Goal: Navigation & Orientation: Find specific page/section

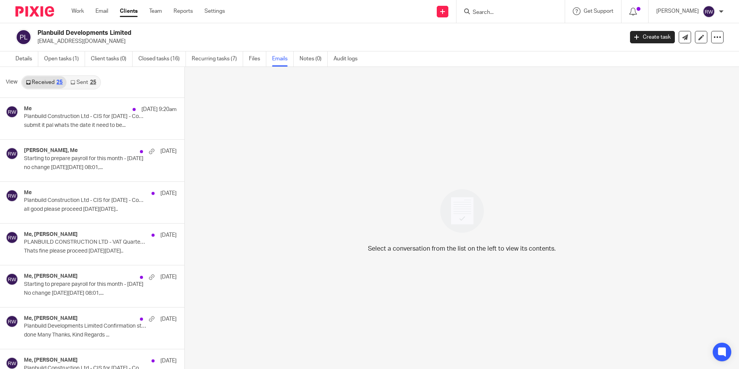
click at [495, 13] on input "Search" at bounding box center [507, 12] width 70 height 7
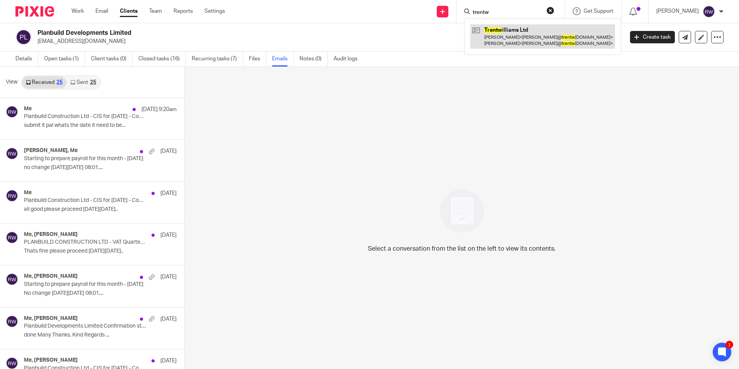
type input "trentw"
click at [498, 34] on link at bounding box center [542, 36] width 145 height 24
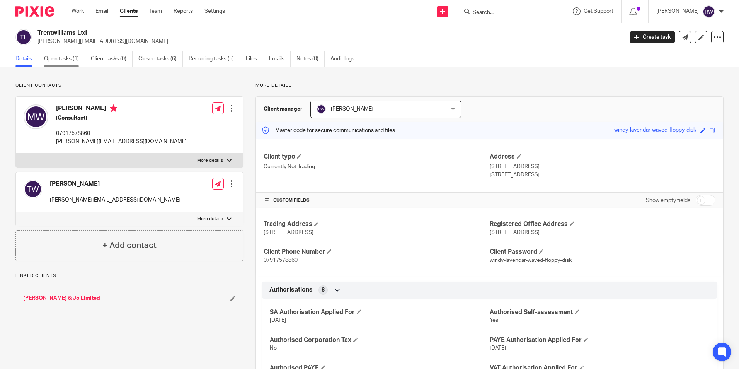
click at [77, 59] on link "Open tasks (1)" at bounding box center [64, 58] width 41 height 15
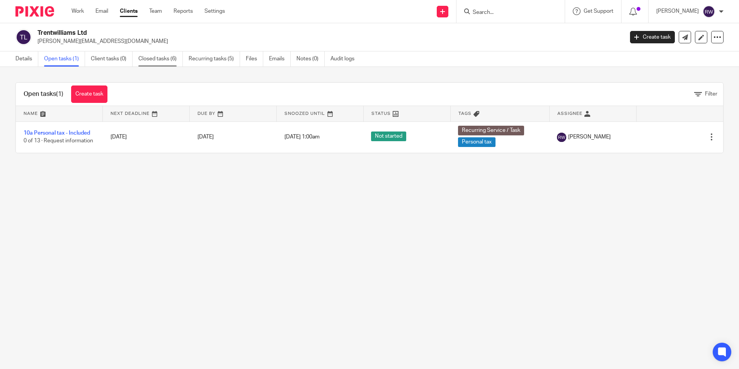
click at [161, 59] on link "Closed tasks (6)" at bounding box center [160, 58] width 44 height 15
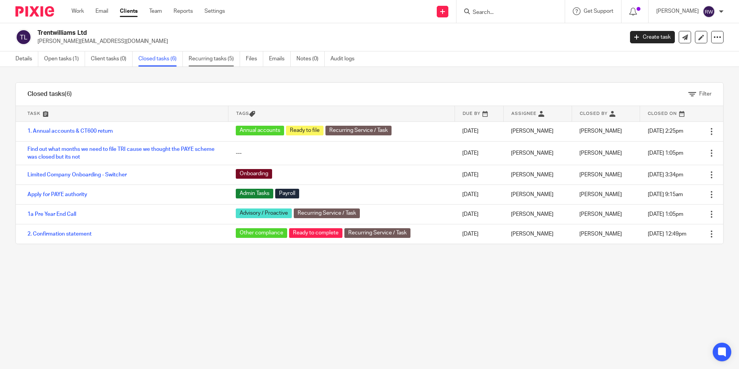
click at [190, 63] on link "Recurring tasks (5)" at bounding box center [214, 58] width 51 height 15
